Goal: Use online tool/utility: Use online tool/utility

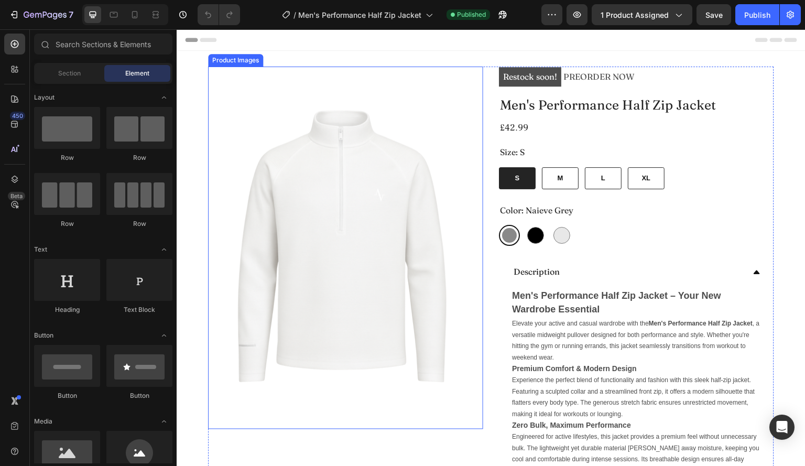
click at [386, 177] on img at bounding box center [345, 248] width 263 height 350
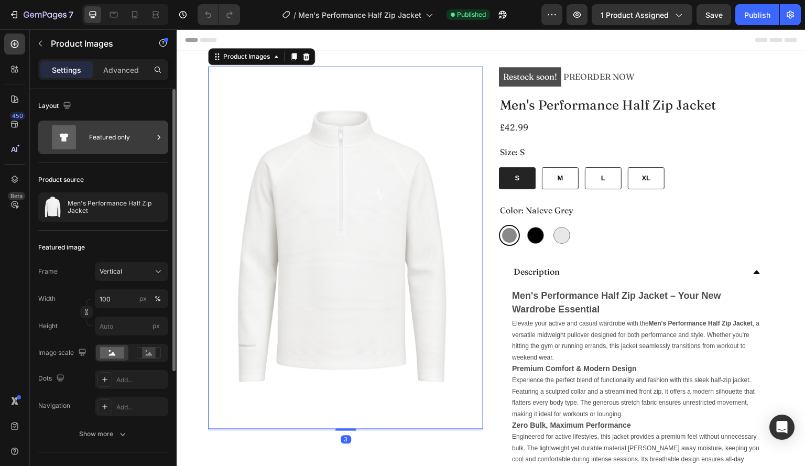
click at [90, 136] on div "Featured only" at bounding box center [121, 137] width 64 height 24
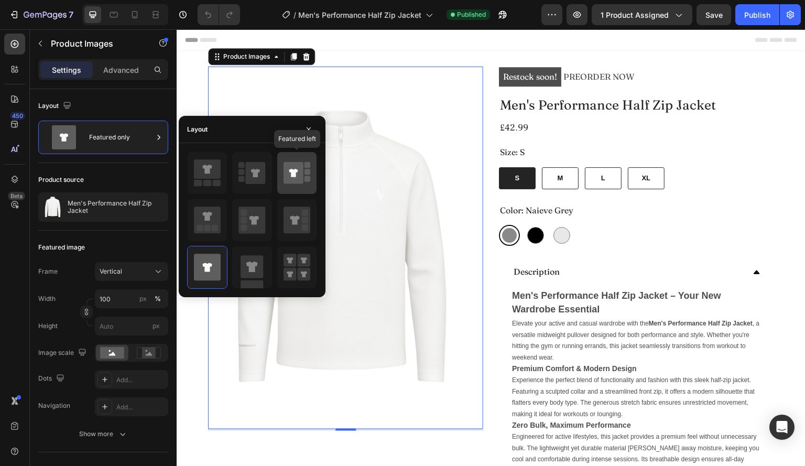
click at [291, 180] on icon at bounding box center [294, 173] width 20 height 22
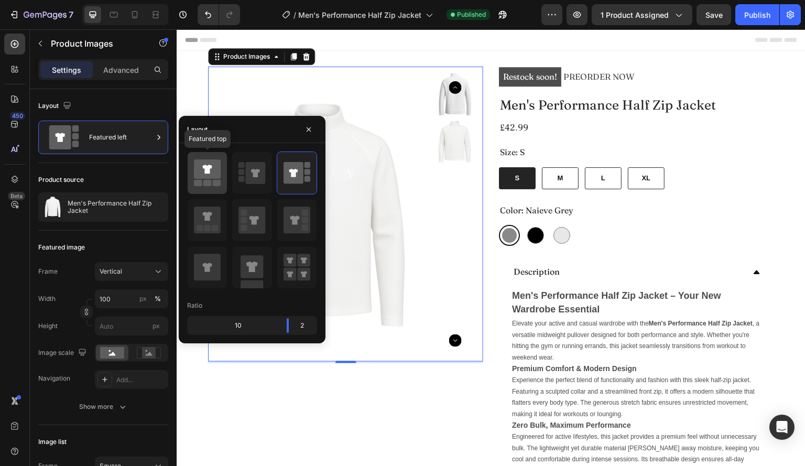
click at [212, 176] on icon at bounding box center [207, 169] width 27 height 19
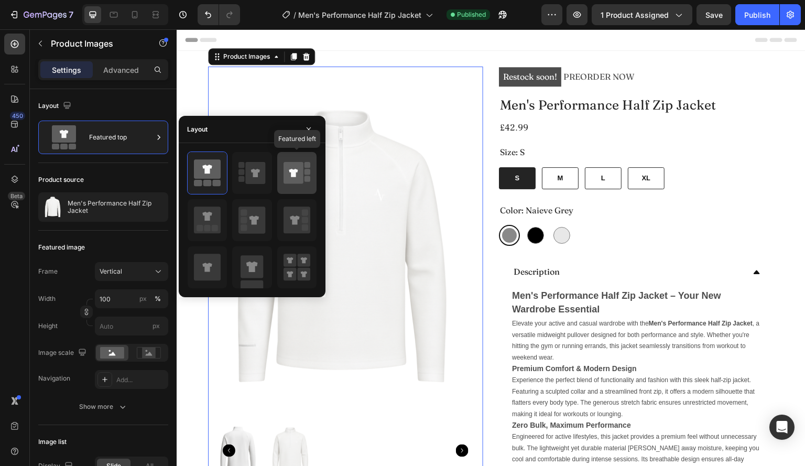
click at [310, 179] on rect at bounding box center [307, 179] width 6 height 6
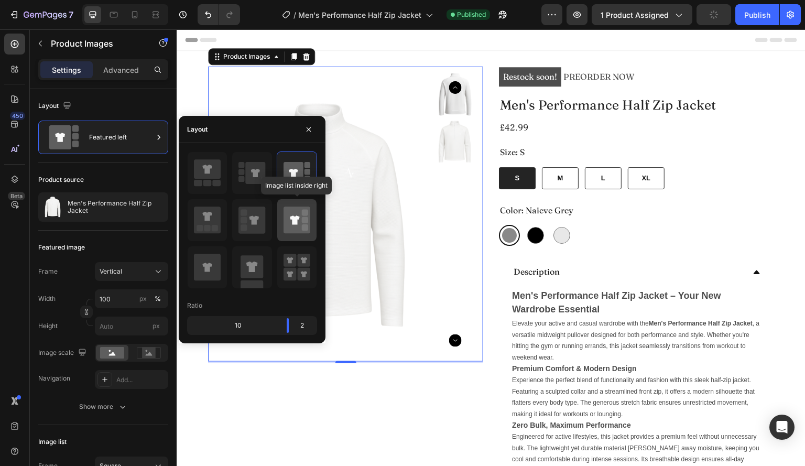
click at [288, 219] on icon at bounding box center [297, 220] width 27 height 27
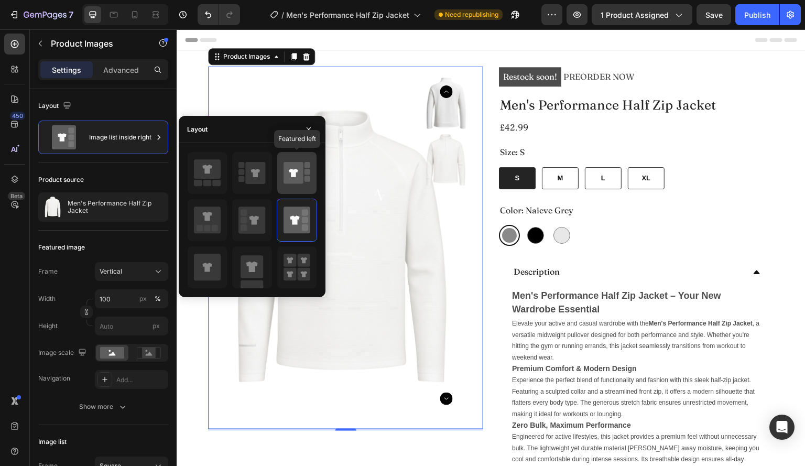
click at [302, 170] on icon at bounding box center [294, 173] width 20 height 22
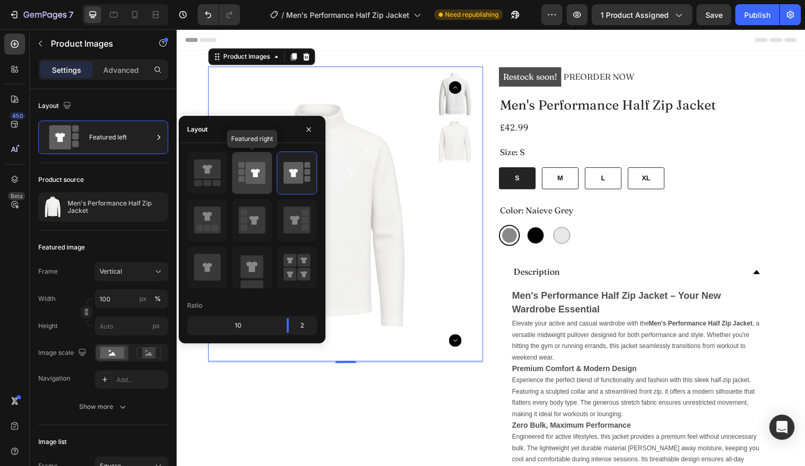
click at [259, 176] on icon at bounding box center [256, 173] width 20 height 22
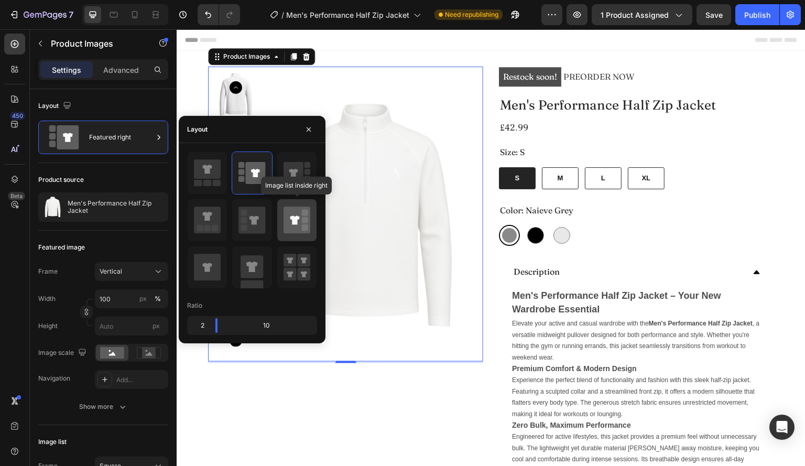
click at [294, 208] on icon at bounding box center [297, 220] width 27 height 27
type input "20"
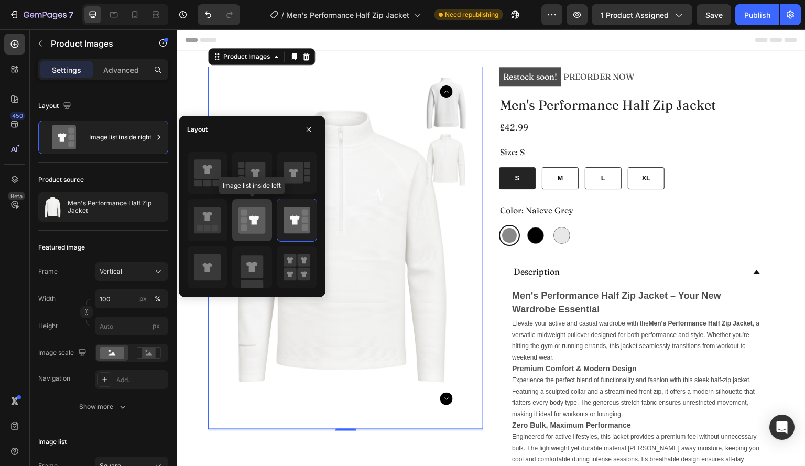
click at [261, 214] on icon at bounding box center [251, 220] width 27 height 27
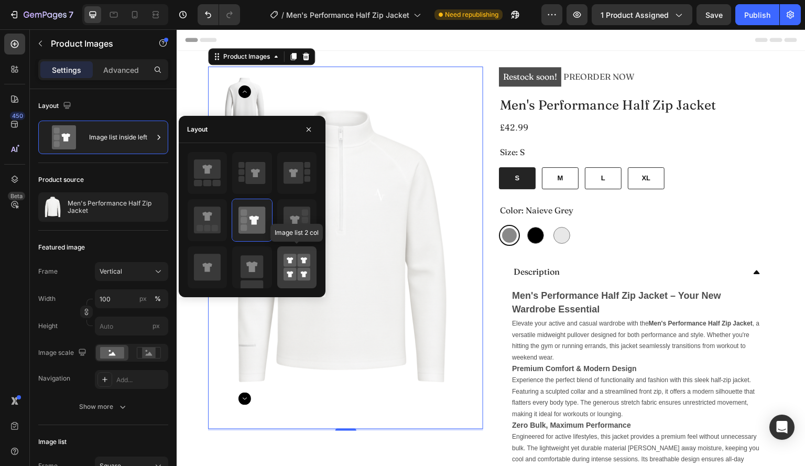
click at [291, 258] on icon at bounding box center [290, 260] width 6 height 6
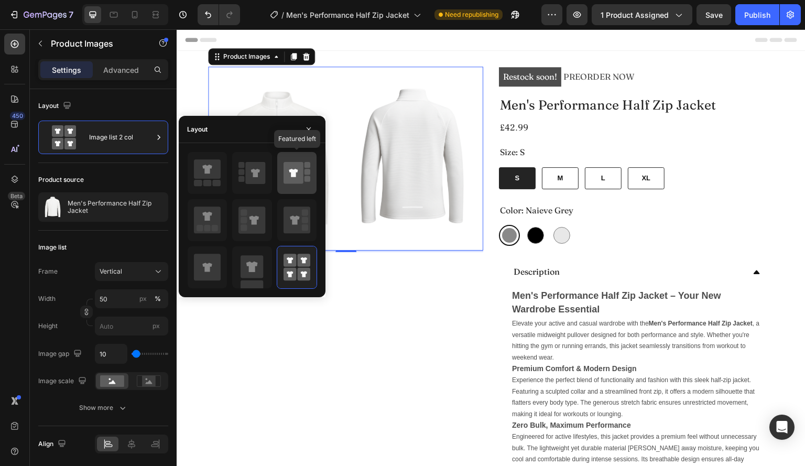
click at [295, 183] on icon at bounding box center [294, 173] width 20 height 22
type input "100"
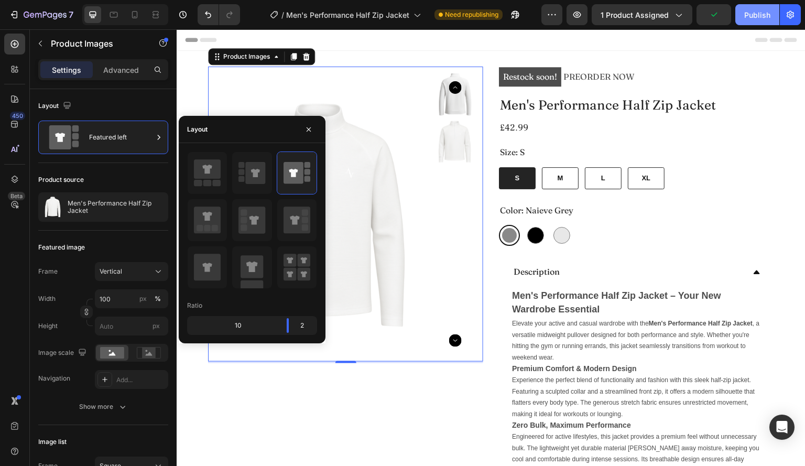
click at [742, 15] on button "Publish" at bounding box center [757, 14] width 44 height 21
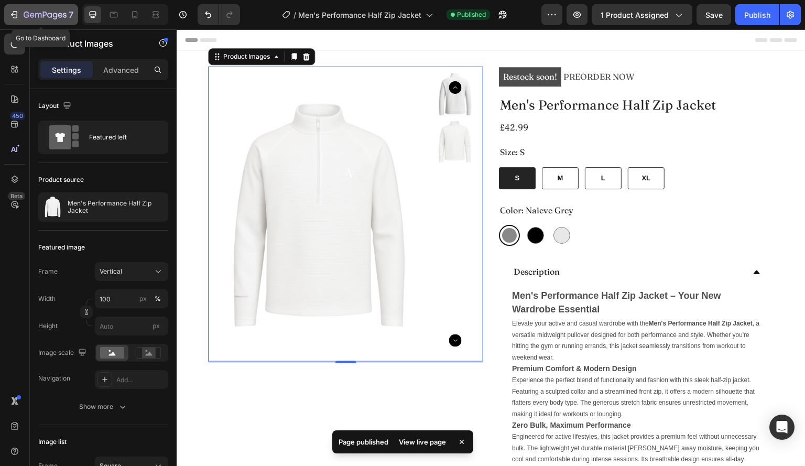
click at [19, 19] on div "7" at bounding box center [41, 14] width 64 height 13
